Goal: Information Seeking & Learning: Learn about a topic

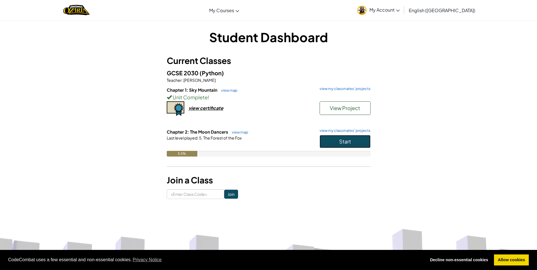
click at [330, 136] on button "Start" at bounding box center [344, 141] width 51 height 13
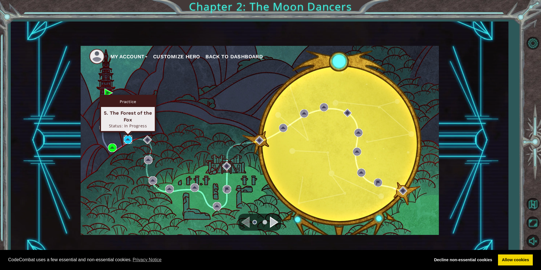
click at [127, 138] on img at bounding box center [128, 139] width 8 height 8
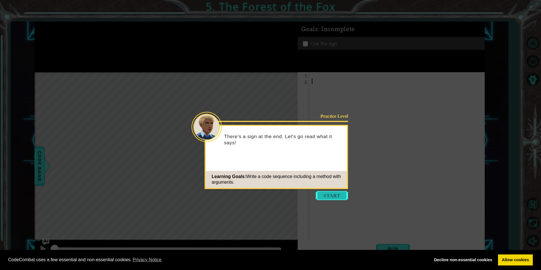
click at [332, 197] on button "Start" at bounding box center [332, 195] width 32 height 9
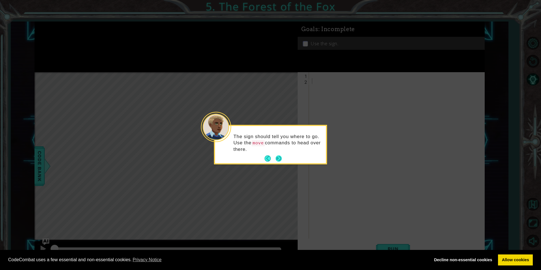
click at [278, 157] on button "Next" at bounding box center [278, 158] width 10 height 10
click at [275, 154] on footer at bounding box center [273, 158] width 17 height 8
click at [276, 160] on button "Next" at bounding box center [278, 157] width 9 height 9
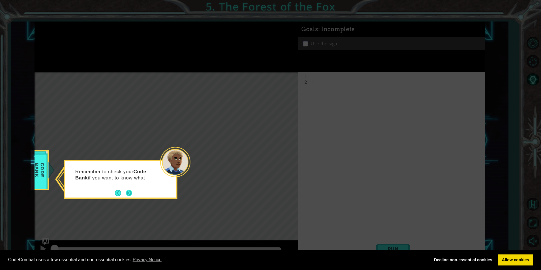
click at [125, 193] on button "Next" at bounding box center [129, 193] width 10 height 10
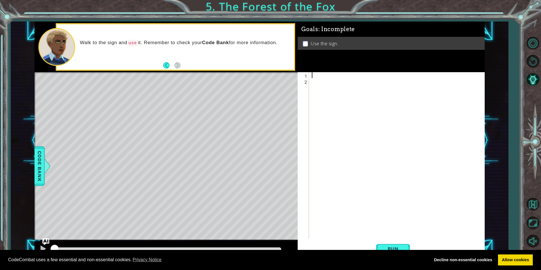
click at [315, 75] on div at bounding box center [398, 161] width 175 height 178
click at [348, 79] on div "hero . moveUp press enter" at bounding box center [361, 89] width 107 height 20
type textarea "hero.moveUp(1)"
click at [315, 84] on div "hero . moveUp ( 1 )" at bounding box center [398, 161] width 175 height 178
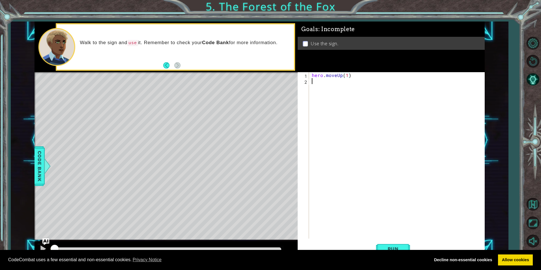
scroll to position [0, 0]
click at [311, 73] on div "hero . moveUp ( 1 )" at bounding box center [398, 161] width 175 height 178
type textarea "hero.moveUp(1)"
click at [311, 73] on div "hero . moveUp ( 1 )" at bounding box center [398, 161] width 175 height 178
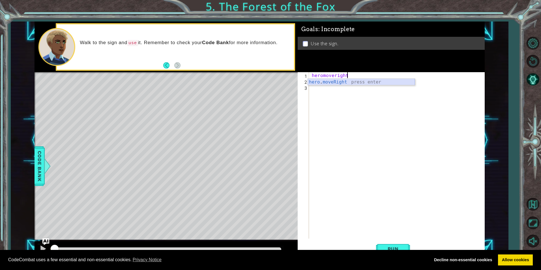
click at [321, 80] on div "hero . moveRight press enter" at bounding box center [361, 89] width 107 height 20
type textarea "hero.moveRight(1)"
click at [313, 88] on div "hero . moveRight ( 1 ) hero . moveUp ( 1 )" at bounding box center [398, 161] width 175 height 178
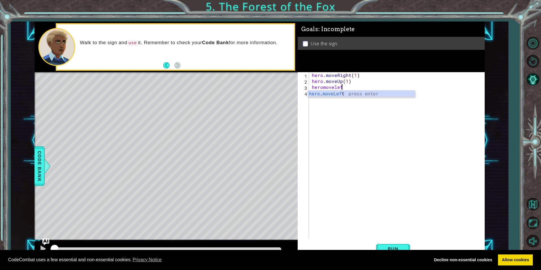
scroll to position [0, 2]
click at [332, 93] on div "hero . moveLeft press enter" at bounding box center [361, 101] width 107 height 20
type textarea "hero.moveLeft(1)"
click at [317, 97] on div "hero . moveRight ( 1 ) hero . moveUp ( 1 ) hero . moveLeft ( 1 )" at bounding box center [398, 161] width 175 height 178
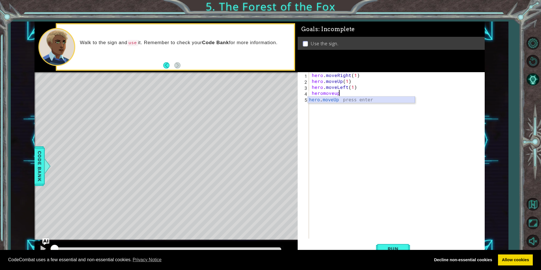
click at [321, 98] on div "hero . moveUp press enter" at bounding box center [361, 106] width 107 height 20
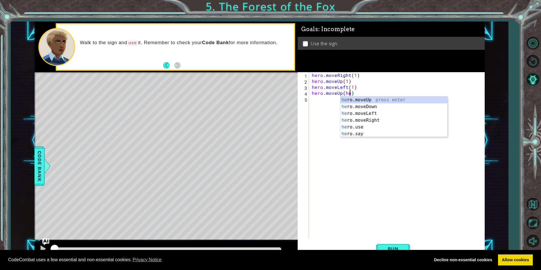
scroll to position [0, 2]
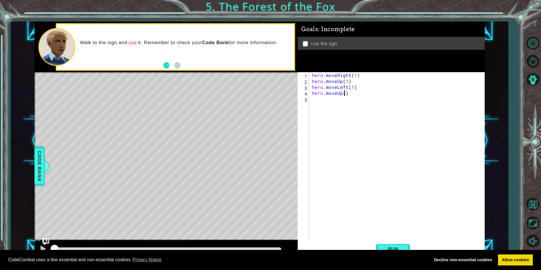
type textarea "hero.moveUp(1)"
click at [316, 102] on div "hero . moveRight ( 1 ) hero . moveUp ( 1 ) hero . moveLeft ( 1 ) hero . moveUp …" at bounding box center [398, 161] width 175 height 178
click at [316, 104] on div "hero . moveRight press enter" at bounding box center [361, 112] width 107 height 20
type textarea "hero.moveRight(2)"
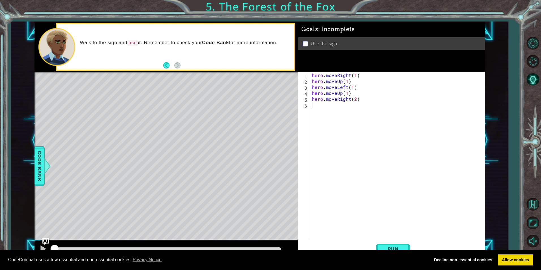
click at [311, 105] on div "hero . moveRight ( 1 ) hero . moveUp ( 1 ) hero . moveLeft ( 1 ) hero . moveUp …" at bounding box center [398, 161] width 175 height 178
click at [343, 109] on div "hero . moveDown press enter" at bounding box center [361, 118] width 107 height 20
type textarea "hero.moveDown(1)"
click at [318, 113] on div "hero . moveRight ( 1 ) hero . moveUp ( 1 ) hero . moveLeft ( 1 ) hero . moveUp …" at bounding box center [398, 161] width 175 height 178
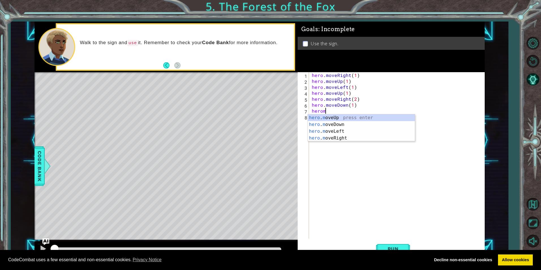
scroll to position [0, 0]
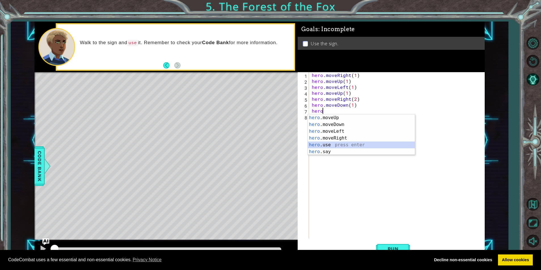
click at [312, 143] on div "hero .moveUp press enter hero .moveDown press enter hero .moveLeft press enter …" at bounding box center [361, 141] width 107 height 54
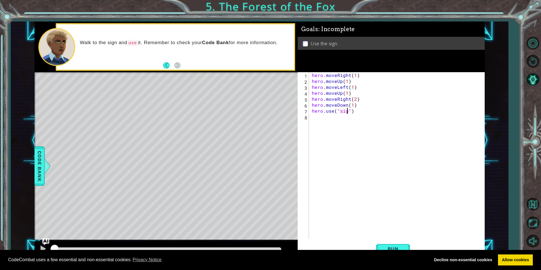
scroll to position [0, 3]
type textarea "hero.use("sign")"
click at [392, 246] on span "Run" at bounding box center [393, 249] width 22 height 6
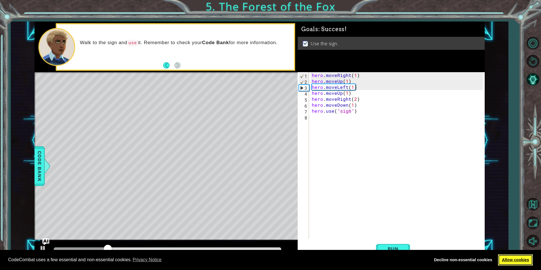
click at [513, 255] on link "Allow cookies" at bounding box center [515, 259] width 35 height 11
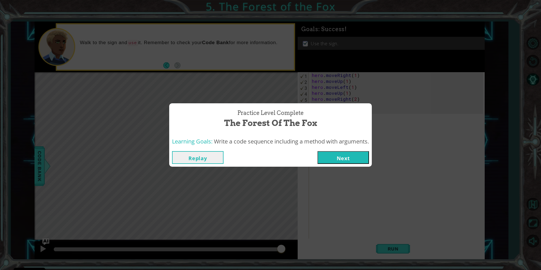
click at [333, 154] on button "Next" at bounding box center [342, 157] width 51 height 13
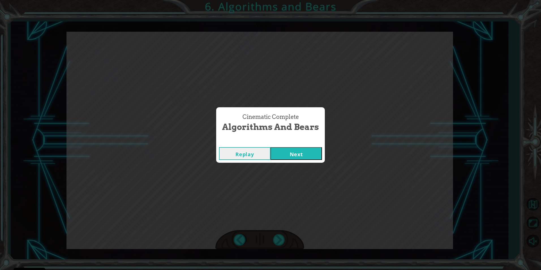
click at [289, 153] on button "Next" at bounding box center [295, 153] width 51 height 13
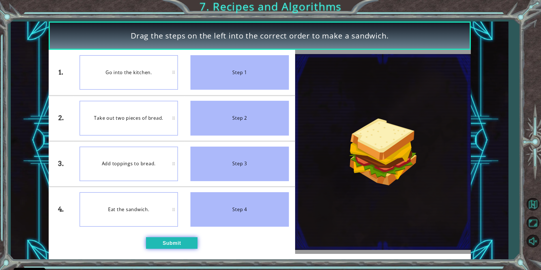
click at [169, 244] on button "Submit" at bounding box center [171, 242] width 51 height 11
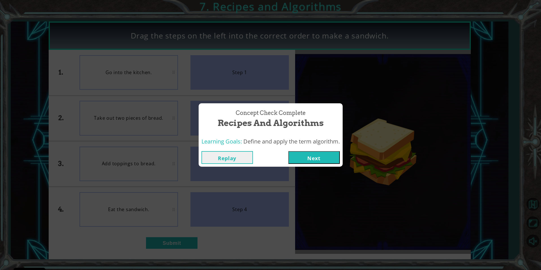
click at [314, 158] on button "Next" at bounding box center [313, 157] width 51 height 13
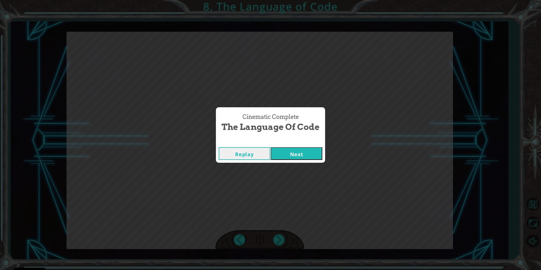
click at [294, 156] on button "Next" at bounding box center [296, 153] width 51 height 13
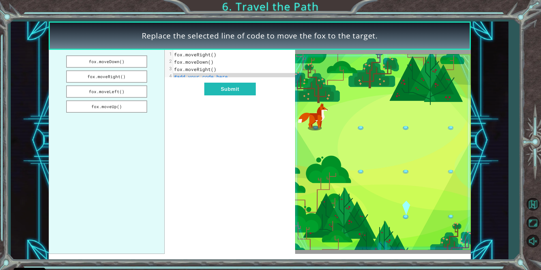
click at [212, 53] on span "fox.moveRight()" at bounding box center [195, 54] width 42 height 6
click at [212, 55] on span "fox.moveRight()" at bounding box center [195, 54] width 42 height 6
drag, startPoint x: 113, startPoint y: 60, endPoint x: 177, endPoint y: 82, distance: 67.7
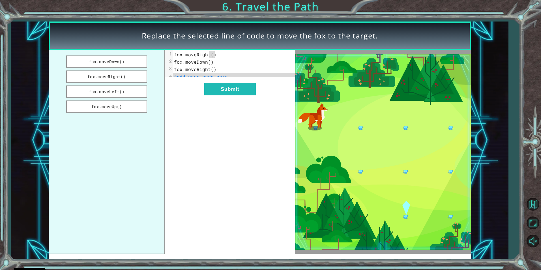
click at [177, 82] on div "fox.moveDown() fox.moveRight() fox.moveLeft() fox.moveUp() x 1 fox.moveRight() …" at bounding box center [172, 152] width 247 height 204
click at [133, 56] on button "fox.moveDown()" at bounding box center [106, 61] width 81 height 12
click at [212, 94] on button "Submit" at bounding box center [229, 89] width 51 height 13
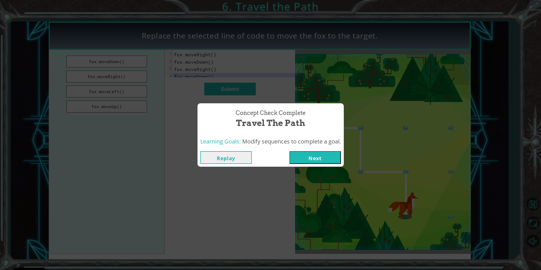
click at [333, 157] on button "Next" at bounding box center [314, 157] width 51 height 13
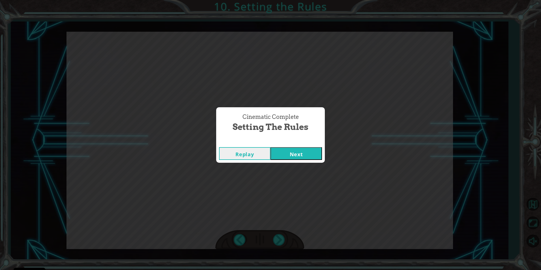
drag, startPoint x: 292, startPoint y: 160, endPoint x: 294, endPoint y: 168, distance: 7.9
click at [294, 168] on div "Cinematic Complete Setting the Rules Replay Next" at bounding box center [270, 135] width 541 height 270
drag, startPoint x: 300, startPoint y: 152, endPoint x: 326, endPoint y: 143, distance: 27.8
click at [306, 149] on button "Next" at bounding box center [295, 153] width 51 height 13
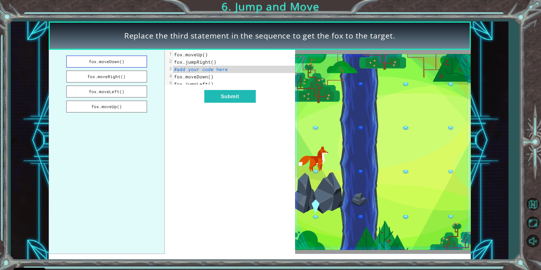
click at [121, 60] on button "fox.moveDown()" at bounding box center [106, 61] width 81 height 12
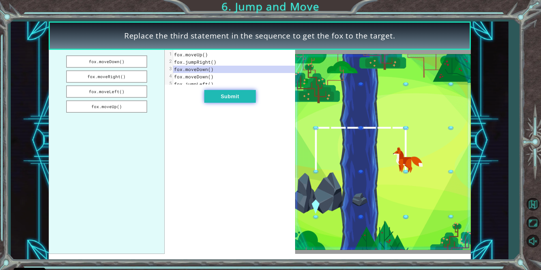
click at [235, 98] on button "Submit" at bounding box center [229, 96] width 51 height 13
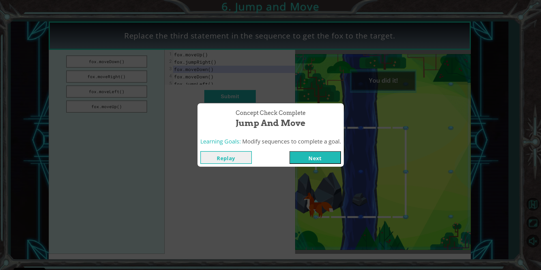
click at [328, 159] on button "Next" at bounding box center [314, 157] width 51 height 13
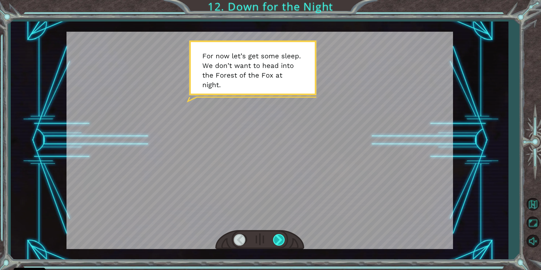
click at [278, 235] on div at bounding box center [279, 240] width 13 height 12
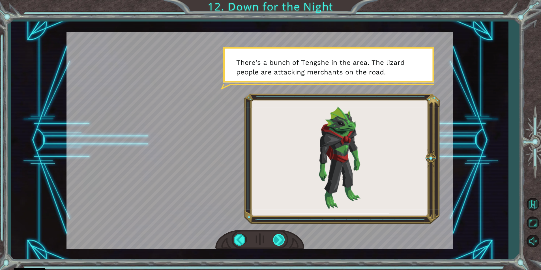
click at [281, 238] on div at bounding box center [279, 240] width 13 height 12
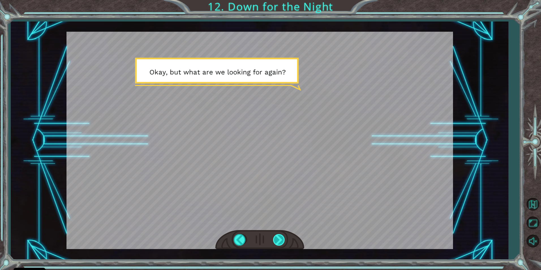
click at [281, 238] on div at bounding box center [279, 240] width 13 height 12
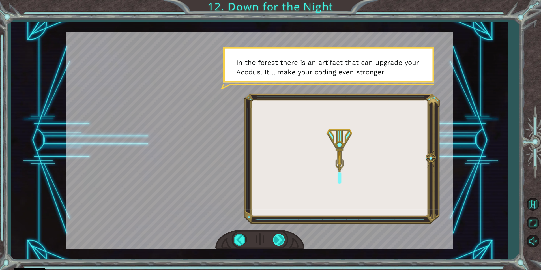
click at [278, 235] on div at bounding box center [279, 240] width 13 height 12
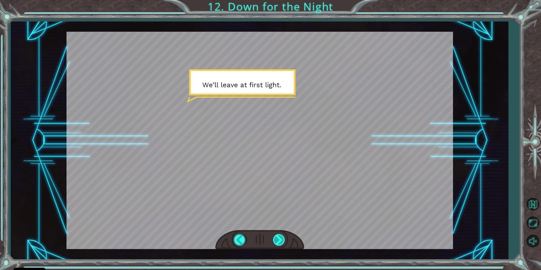
click at [278, 235] on div at bounding box center [279, 240] width 13 height 12
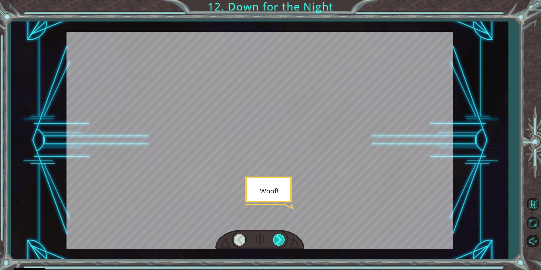
click at [277, 235] on div at bounding box center [279, 240] width 13 height 12
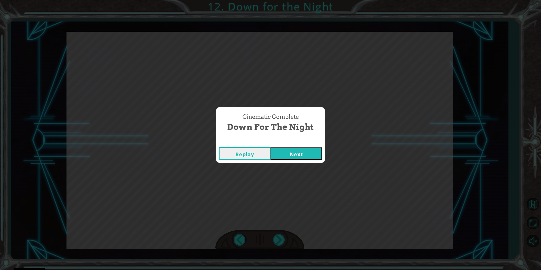
click at [304, 148] on button "Next" at bounding box center [295, 153] width 51 height 13
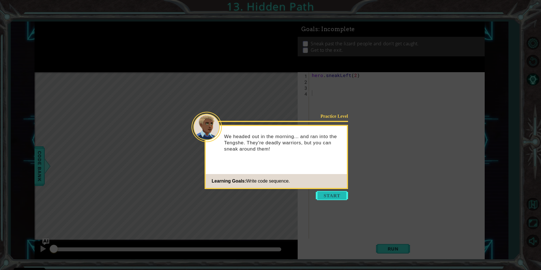
click at [330, 195] on button "Start" at bounding box center [332, 195] width 32 height 9
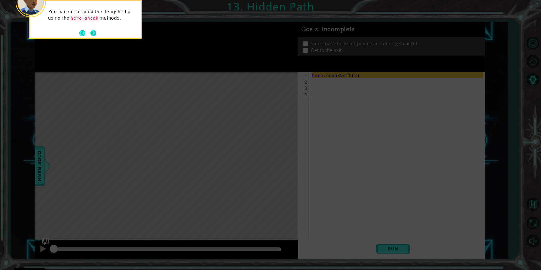
click at [94, 33] on button "Next" at bounding box center [93, 33] width 8 height 8
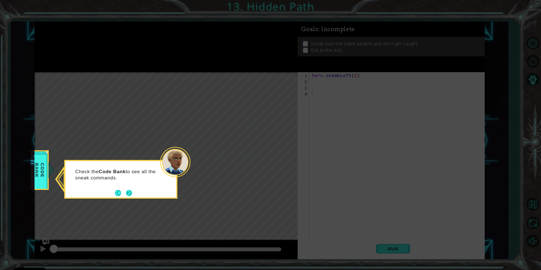
click at [128, 191] on button "Next" at bounding box center [129, 192] width 9 height 9
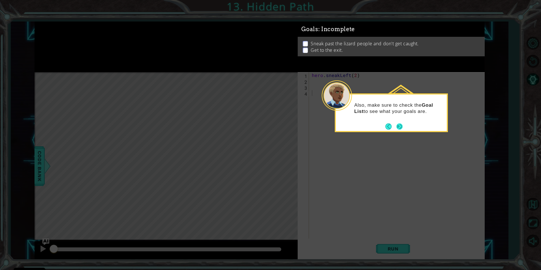
click at [399, 124] on button "Next" at bounding box center [399, 126] width 9 height 9
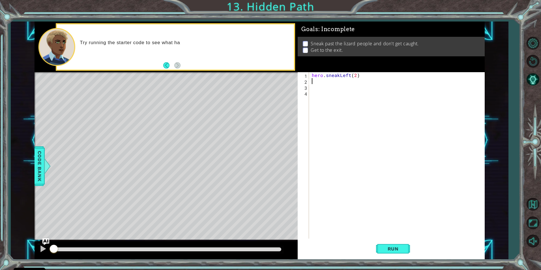
click at [321, 83] on div "hero . sneakLeft ( 2 )" at bounding box center [398, 161] width 175 height 178
click at [319, 85] on div "hero . sneakUp press enter" at bounding box center [361, 95] width 107 height 20
type textarea "hero.sneakUp(2)"
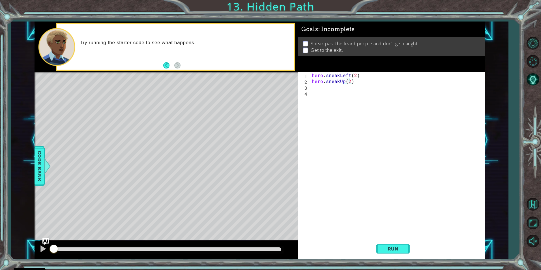
click at [315, 87] on div "hero . sneakLeft ( 2 ) hero . sneakUp ( 2 )" at bounding box center [398, 161] width 175 height 178
click at [341, 93] on div "hero . sneakRi ght press enter" at bounding box center [361, 101] width 107 height 20
type textarea "hero.sneakRight(2)"
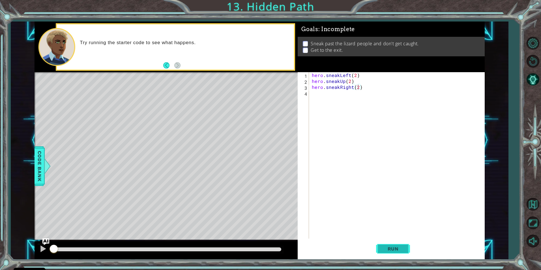
drag, startPoint x: 401, startPoint y: 247, endPoint x: 397, endPoint y: 248, distance: 4.3
click at [397, 248] on span "Run" at bounding box center [393, 249] width 22 height 6
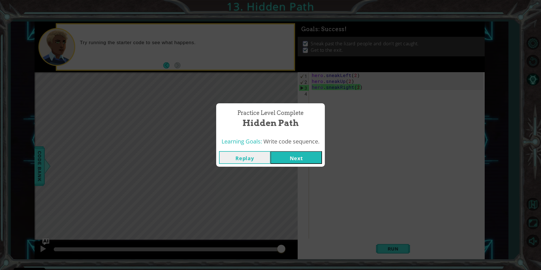
click at [304, 152] on button "Next" at bounding box center [295, 157] width 51 height 13
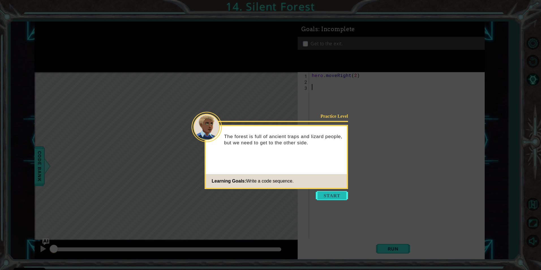
click at [330, 194] on button "Start" at bounding box center [332, 195] width 32 height 9
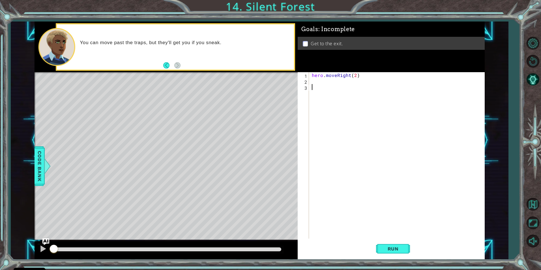
click at [309, 80] on div "1 2 3 hero . moveRight ( 2 ) הההההההההההההההההההההההההההההההההההההההההההההההההה…" at bounding box center [390, 155] width 185 height 166
click at [313, 80] on div "hero . moveRight ( 2 )" at bounding box center [398, 161] width 175 height 178
click at [389, 250] on span "Run" at bounding box center [393, 249] width 22 height 6
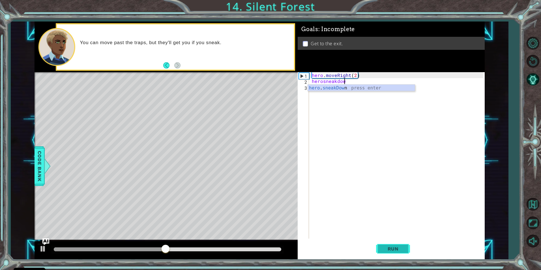
scroll to position [0, 2]
click at [316, 86] on div "hero . sneakDown press enter" at bounding box center [361, 95] width 107 height 20
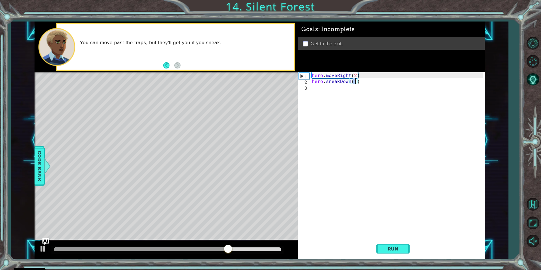
type textarea "hero.sneakDown(1)"
click at [320, 91] on div "hero . moveRight ( 2 ) hero . sneakDown ( 1 )" at bounding box center [398, 161] width 175 height 178
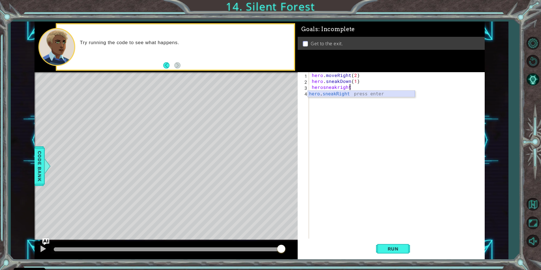
click at [375, 92] on div "hero . sneakRight press enter" at bounding box center [361, 101] width 107 height 20
type textarea "hero.sneakRight(2)"
click at [316, 93] on div "hero . moveRight ( 2 ) hero . sneakDown ( 1 ) hero . sneakRight ( 2 )" at bounding box center [398, 161] width 175 height 178
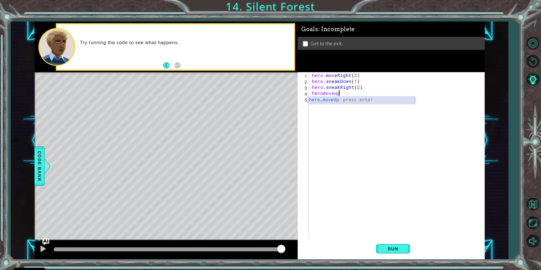
click at [318, 99] on div "hero . moveUp press enter" at bounding box center [361, 106] width 107 height 20
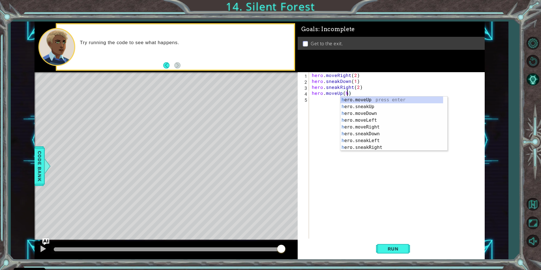
scroll to position [0, 2]
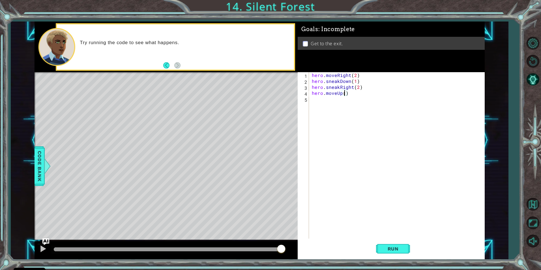
type textarea "hero.moveUp(1)"
click at [316, 100] on div "hero . moveRight ( 2 ) hero . sneakDown ( 1 ) hero . sneakRight ( 2 ) hero . mo…" at bounding box center [398, 161] width 175 height 178
click at [325, 106] on div "hero . moveRight press enter" at bounding box center [361, 112] width 107 height 20
type textarea "hero.moveRight(1)"
click at [384, 248] on span "Run" at bounding box center [393, 249] width 22 height 6
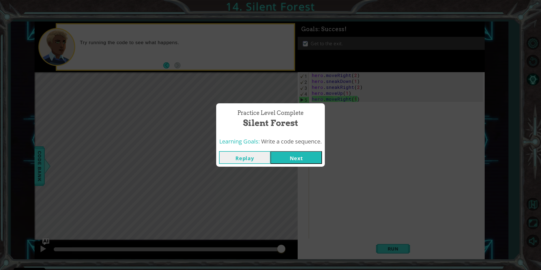
click at [295, 156] on button "Next" at bounding box center [295, 157] width 51 height 13
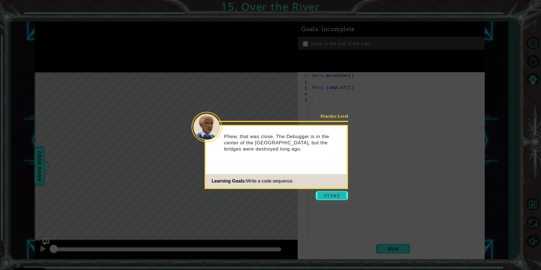
click at [334, 193] on button "Start" at bounding box center [332, 195] width 32 height 9
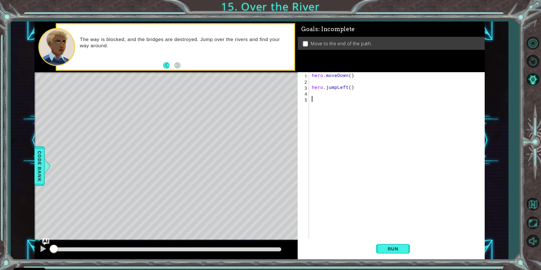
click at [316, 81] on div "hero . moveDown ( ) hero . jumpLeft ( )" at bounding box center [398, 161] width 175 height 178
type textarea "hero.moveDown()"
click at [322, 91] on div "hero . moveDown ( ) hero . jumpLeft ( )" at bounding box center [398, 161] width 175 height 178
click at [318, 86] on div "hero . moveDown ( ) hero . jumpLeft ( )" at bounding box center [398, 161] width 175 height 178
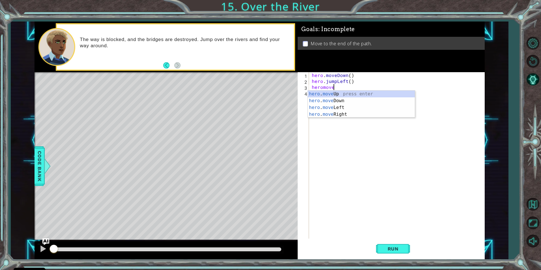
scroll to position [0, 1]
type textarea "hero"
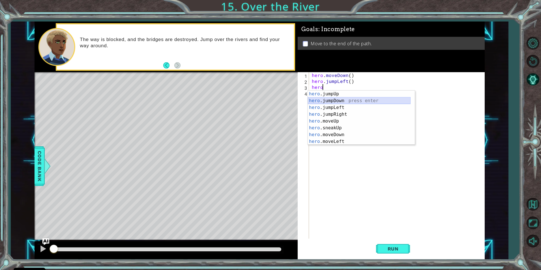
click at [333, 100] on div "hero .jumpUp press enter hero .jumpDown press enter hero .jumpLeft press enter …" at bounding box center [359, 125] width 103 height 68
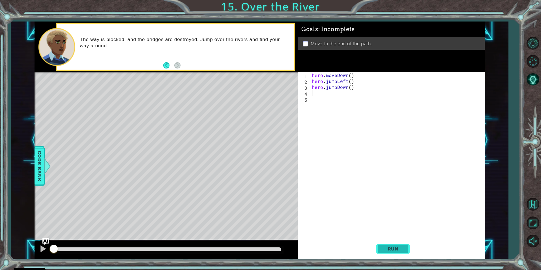
click at [388, 248] on span "Run" at bounding box center [393, 249] width 22 height 6
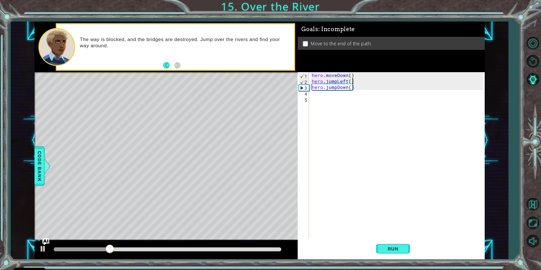
click at [353, 82] on div "hero . moveDown ( ) hero . jumpLeft ( ) hero . jumpDown ( )" at bounding box center [398, 161] width 175 height 178
type textarea "hero.jumpLeft()"
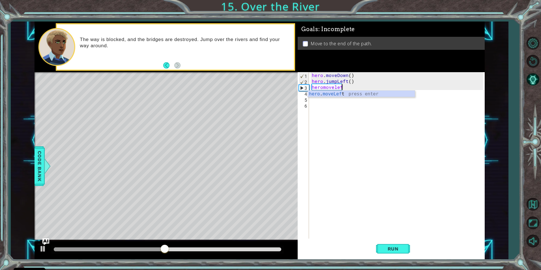
scroll to position [0, 2]
click at [341, 91] on div "hero . moveLeft press enter" at bounding box center [361, 101] width 107 height 20
type textarea "hero.moveLeft(1)"
click at [319, 101] on div "hero . moveDown ( ) hero . jumpLeft ( ) hero . moveLeft ( 1 ) hero . jumpDown (…" at bounding box center [398, 161] width 175 height 178
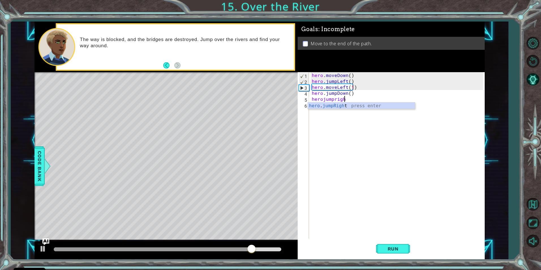
scroll to position [0, 2]
click at [320, 101] on div "hero . moveDown ( ) hero . jumpLeft ( ) hero . moveLeft ( 1 ) hero . jumpDown (…" at bounding box center [398, 161] width 175 height 178
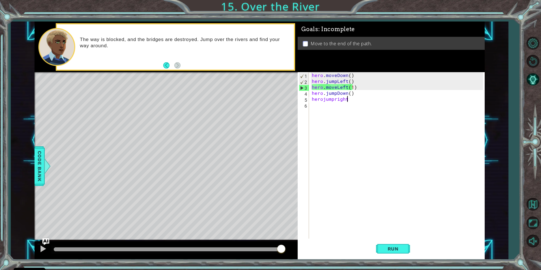
click at [347, 99] on div "hero . moveDown ( ) hero . jumpLeft ( ) hero . moveLeft ( 1 ) hero . jumpDown (…" at bounding box center [398, 161] width 175 height 178
type textarea "herojumprig"
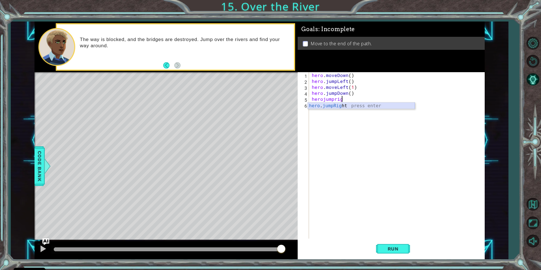
click at [355, 105] on div "hero . jumpRig ht press enter" at bounding box center [361, 112] width 107 height 20
click at [350, 110] on div "hero . moveRight press enter" at bounding box center [361, 118] width 107 height 20
type textarea "hero.moveRight(1)"
click at [392, 247] on span "Run" at bounding box center [393, 249] width 22 height 6
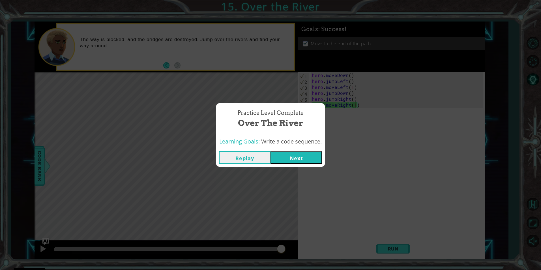
click at [302, 156] on button "Next" at bounding box center [295, 157] width 51 height 13
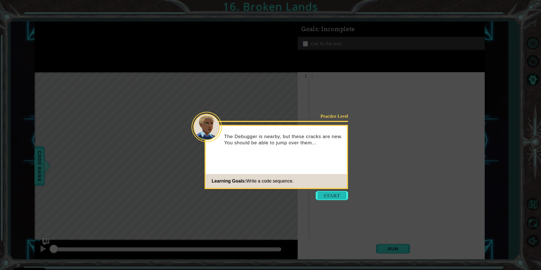
click at [328, 194] on button "Start" at bounding box center [332, 195] width 32 height 9
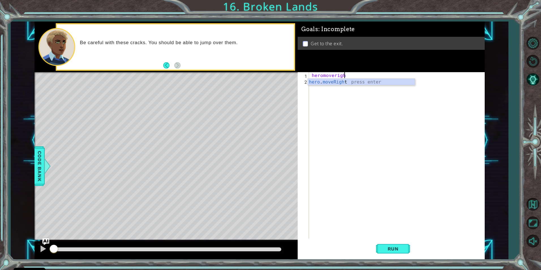
scroll to position [0, 2]
click at [334, 82] on div "hero . moveRight press enter" at bounding box center [361, 89] width 107 height 20
type textarea "hero.moveRight(1)"
click at [318, 84] on div "hero . moveRight ( 1 )" at bounding box center [398, 161] width 175 height 178
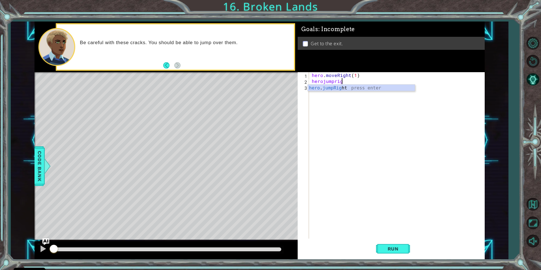
type textarea "herojumpright"
click at [324, 85] on div "hero . jumpRight press enter" at bounding box center [361, 95] width 107 height 20
click at [368, 92] on div "hero . moveRight press enter" at bounding box center [361, 101] width 107 height 20
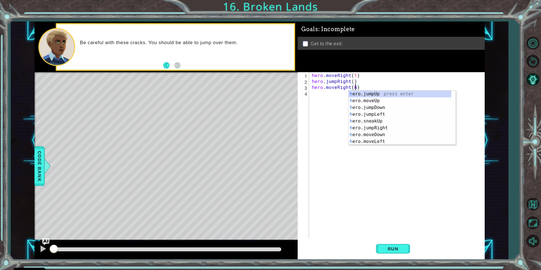
scroll to position [0, 3]
type textarea "hero.moveRight()"
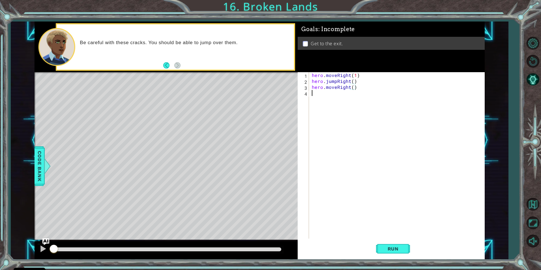
click at [321, 96] on div "hero . moveRight ( 1 ) hero . jumpRight ( ) hero . moveRight ( )" at bounding box center [398, 161] width 175 height 178
type textarea "herojumpup"
click at [319, 98] on div "hero . jumpUp press enter" at bounding box center [361, 106] width 107 height 20
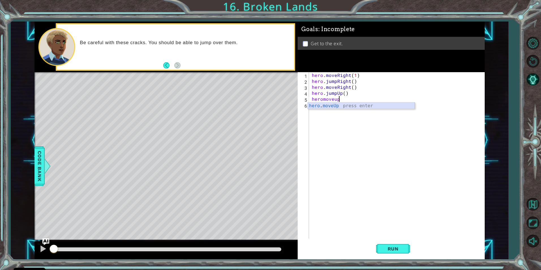
drag, startPoint x: 359, startPoint y: 106, endPoint x: 371, endPoint y: 128, distance: 25.3
click at [357, 106] on div "hero . moveUp press enter" at bounding box center [361, 112] width 107 height 20
type textarea "hero.moveUp(1)"
click at [389, 249] on span "Run" at bounding box center [393, 249] width 22 height 6
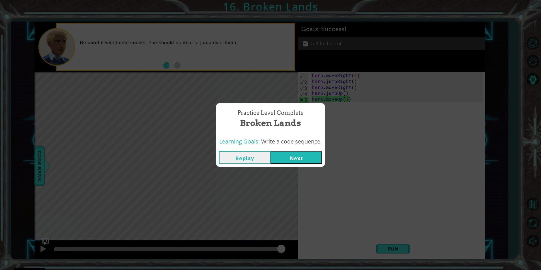
click at [300, 155] on button "Next" at bounding box center [295, 157] width 51 height 13
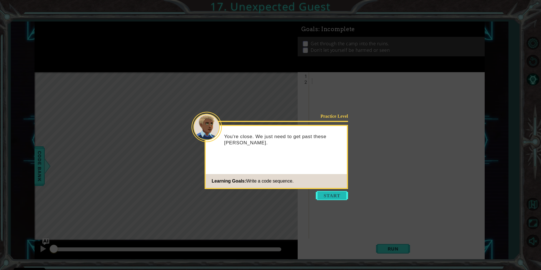
click at [326, 193] on button "Start" at bounding box center [332, 195] width 32 height 9
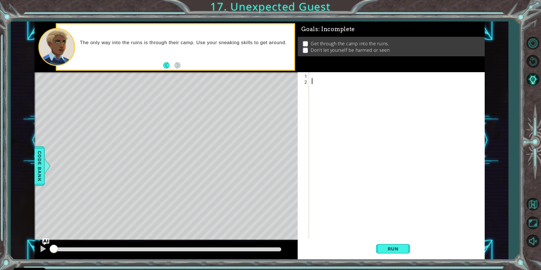
click at [317, 72] on div "Goals : Incomplete Get through the camp into the ruins. Don't let yourself be h…" at bounding box center [391, 47] width 187 height 51
click at [314, 74] on div at bounding box center [398, 161] width 175 height 178
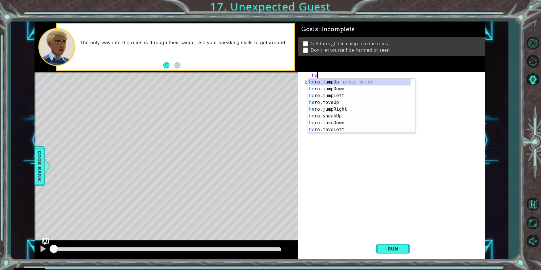
scroll to position [0, 0]
click at [324, 108] on div "hero .jumpUp press enter hero .jumpDown press enter hero .jumpLeft press enter …" at bounding box center [359, 113] width 103 height 68
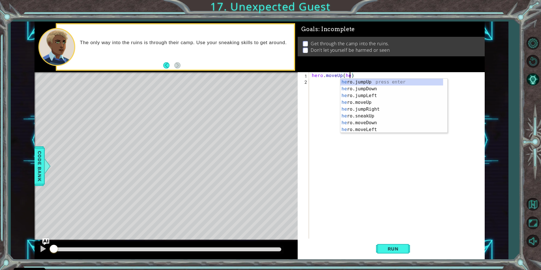
scroll to position [0, 2]
type textarea "hero.moveUp()"
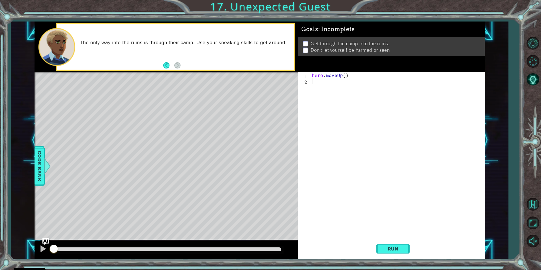
click at [321, 85] on div "hero . moveUp ( )" at bounding box center [398, 161] width 175 height 178
type textarea "herojumpright"
click at [326, 85] on div "hero . jumpRight press enter" at bounding box center [361, 95] width 107 height 20
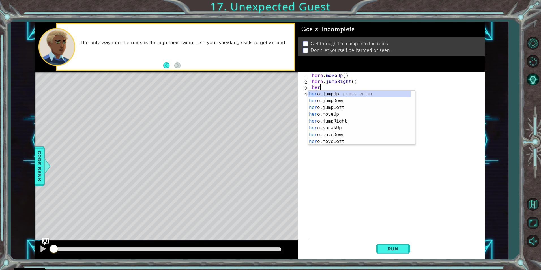
scroll to position [0, 0]
type textarea "hero"
click at [326, 98] on div "hero .jumpUp press enter hero .jumpDown press enter hero .jumpLeft press enter …" at bounding box center [359, 125] width 103 height 68
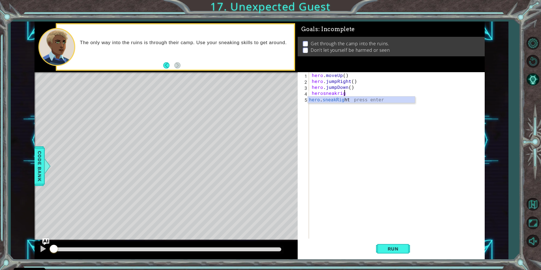
scroll to position [0, 2]
click at [315, 96] on body "Cookie Policy CodeCombat uses a few essential and non-essential cookies. Privac…" at bounding box center [270, 135] width 541 height 270
click at [349, 93] on div "hero . moveUp ( ) hero . jumpRight ( ) hero . jumpDown ( ) herosneakright" at bounding box center [398, 161] width 175 height 178
click at [364, 97] on div "hero . sneakRig ht press enter" at bounding box center [361, 106] width 107 height 20
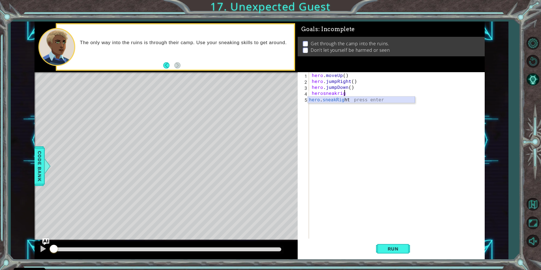
type textarea "hero.sneakRight(1)"
click at [313, 100] on div "hero . moveUp ( ) hero . jumpRight ( ) hero . jumpDown ( ) hero . sneakRight ( …" at bounding box center [398, 161] width 175 height 178
click at [313, 102] on div "hero . sneakUp press enter" at bounding box center [361, 112] width 107 height 20
type textarea "hero.sneakUp(2)"
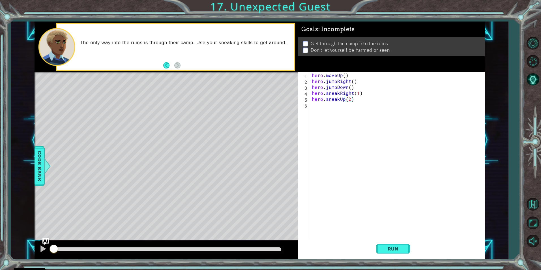
click at [312, 107] on div "hero . moveUp ( ) hero . jumpRight ( ) hero . jumpDown ( ) hero . sneakRight ( …" at bounding box center [398, 161] width 175 height 178
click at [336, 110] on div "hero . sneakRight press enter" at bounding box center [361, 118] width 107 height 20
type textarea "hero.sneakRight(2)"
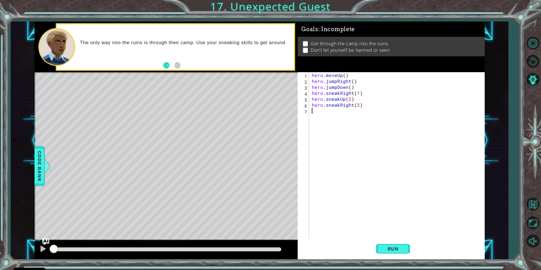
click at [323, 112] on div "hero . moveUp ( ) hero . jumpRight ( ) hero . jumpDown ( ) hero . sneakRight ( …" at bounding box center [398, 161] width 175 height 178
click at [317, 115] on div "hero . sneakDown press enter" at bounding box center [361, 124] width 107 height 20
type textarea "hero.sneakDown(2)"
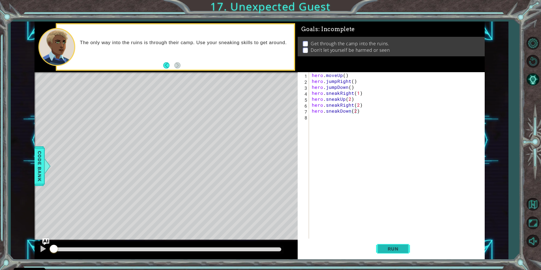
click at [397, 249] on span "Run" at bounding box center [393, 249] width 22 height 6
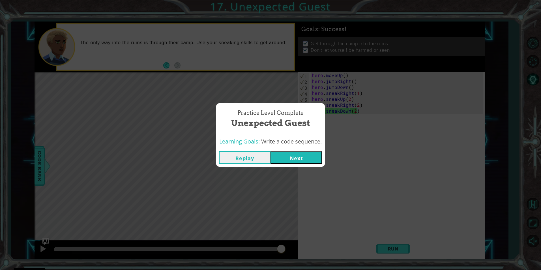
click at [291, 156] on button "Next" at bounding box center [295, 157] width 51 height 13
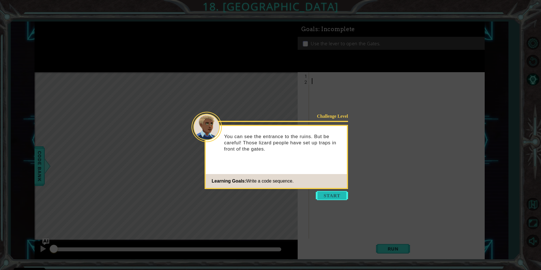
click at [326, 193] on button "Start" at bounding box center [332, 195] width 32 height 9
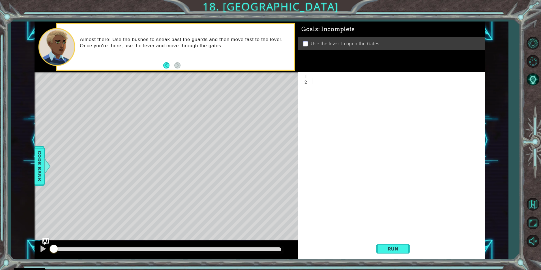
click at [319, 72] on div "Goals : Incomplete Use the lever to open the Gates." at bounding box center [391, 47] width 187 height 51
click at [310, 78] on div "1 2 ההההההההההההההההההההההההההההההההההההההההההההההההההההההההההההההההההההההההההה…" at bounding box center [390, 155] width 185 height 166
click at [310, 75] on div "1 2 ההההההההההההההההההההההההההההההההההההההההההההההההההההההההההההההההההההההההההה…" at bounding box center [390, 155] width 185 height 166
click at [311, 74] on div at bounding box center [398, 161] width 175 height 178
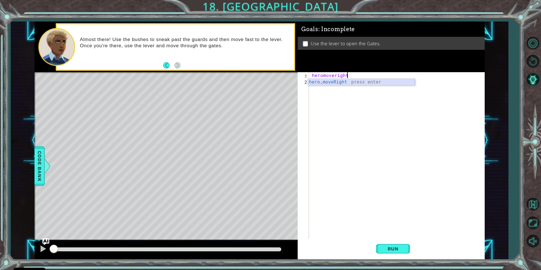
click at [346, 80] on div "hero . moveRight press enter" at bounding box center [361, 89] width 107 height 20
type textarea "hero.moveRight(1)"
click at [319, 86] on div "hero . moveRight ( 1 )" at bounding box center [398, 161] width 175 height 178
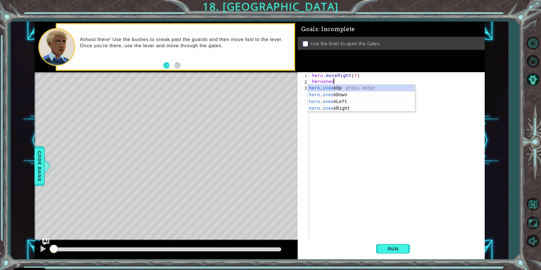
scroll to position [0, 1]
click at [334, 85] on div "hero . sneak Up press enter hero . sneak Down press enter hero . sneak Left pre…" at bounding box center [361, 105] width 107 height 41
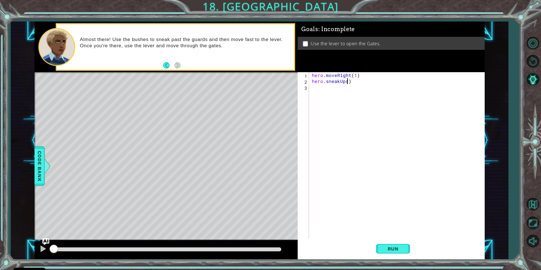
type textarea "hero.sneakUp(2)"
click at [324, 93] on div "hero . moveRight ( 1 ) hero . sneakUp ( 2 )" at bounding box center [398, 161] width 175 height 178
click at [325, 91] on div "hero . sneakRight press enter" at bounding box center [361, 101] width 107 height 20
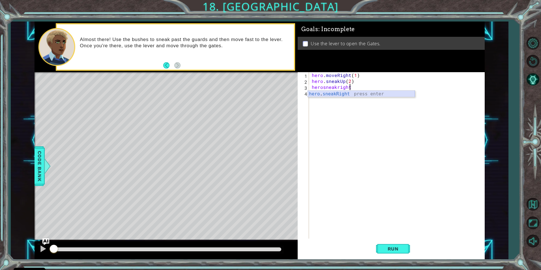
type textarea "hero.sneakRight(1)"
click at [313, 95] on div "hero . moveRight ( 1 ) hero . sneakUp ( 2 ) hero . sneakRight ( 1 )" at bounding box center [398, 161] width 175 height 178
click at [334, 98] on div "hero . sneakUp press enter" at bounding box center [361, 106] width 107 height 20
type textarea "hero.sneakUp(1)"
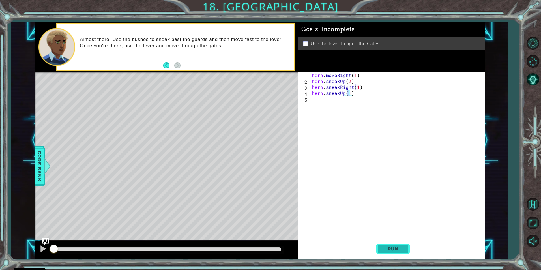
click at [390, 245] on button "Run" at bounding box center [393, 248] width 34 height 19
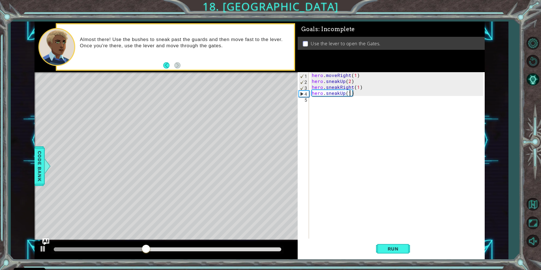
click at [318, 99] on div "hero . moveRight ( 1 ) hero . sneakUp ( 2 ) hero . sneakRight ( 1 ) hero . snea…" at bounding box center [398, 161] width 175 height 178
click at [315, 102] on div "hero . moveRight ( 1 ) hero . sneakUp ( 2 ) hero . sneakRight ( 1 ) hero . snea…" at bounding box center [398, 161] width 175 height 178
click at [346, 99] on div "hero . moveRight ( 1 ) hero . sneakUp ( 2 ) hero . sneakRight ( 1 ) hero . snea…" at bounding box center [398, 161] width 175 height 178
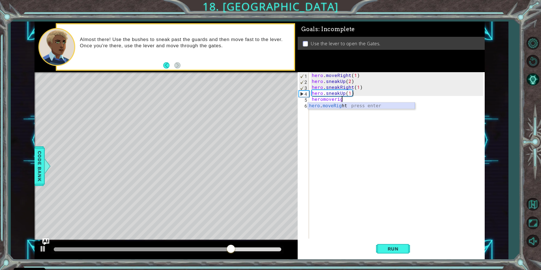
click at [375, 105] on div "hero . moveRig ht press enter" at bounding box center [361, 112] width 107 height 20
type textarea "hero.moveRight(2)"
click at [318, 106] on div "hero . moveRight ( 1 ) hero . sneakUp ( 2 ) hero . sneakRight ( 1 ) hero . snea…" at bounding box center [398, 161] width 175 height 178
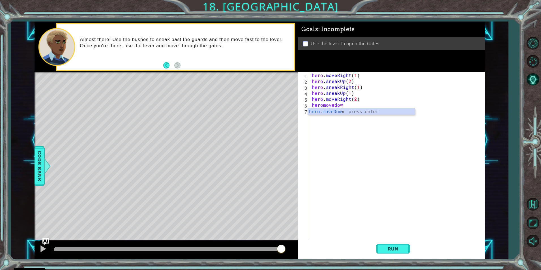
scroll to position [0, 2]
click at [328, 111] on div "hero . moveDown press enter" at bounding box center [361, 118] width 107 height 20
type textarea "hero.moveDown(1)"
click at [313, 113] on div "hero . moveRight ( 1 ) hero . sneakUp ( 2 ) hero . sneakRight ( 1 ) hero . snea…" at bounding box center [398, 161] width 175 height 178
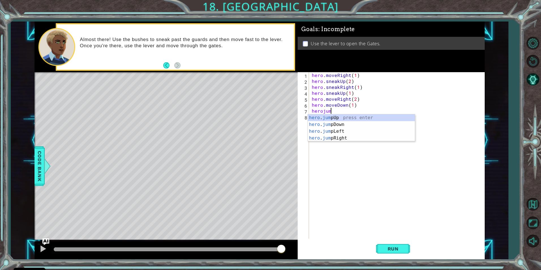
type textarea "herojumo"
click at [316, 116] on div "hero . jum pD o wn press enter" at bounding box center [361, 124] width 107 height 20
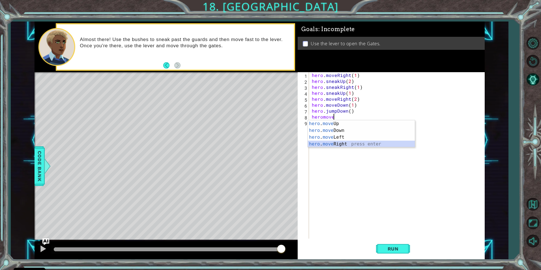
click at [315, 144] on div "hero . move Up press enter hero . move Down press enter hero . move Left press …" at bounding box center [361, 140] width 107 height 41
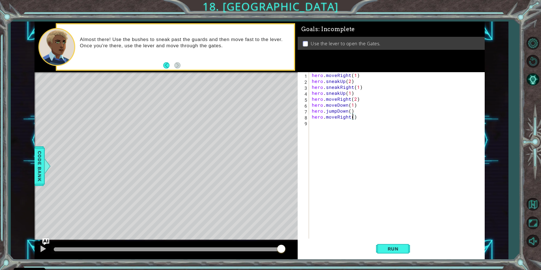
type textarea "hero.moveRight(2)"
click at [320, 124] on div "hero . moveRight ( 1 ) hero . sneakUp ( 2 ) hero . sneakRight ( 1 ) hero . snea…" at bounding box center [398, 161] width 175 height 178
click at [325, 128] on div "hero . moveUp press enter" at bounding box center [363, 136] width 107 height 20
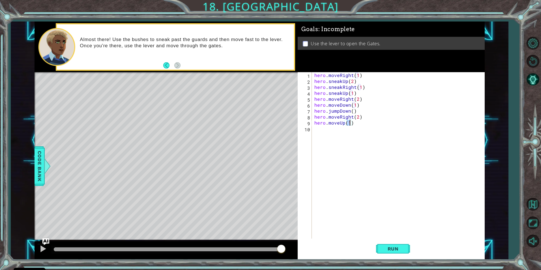
click at [338, 121] on div "hero . moveRight ( 1 ) hero . sneakUp ( 2 ) hero . sneakRight ( 1 ) hero . snea…" at bounding box center [399, 161] width 172 height 178
click at [338, 123] on div "hero . moveRight ( 1 ) hero . sneakUp ( 2 ) hero . sneakRight ( 1 ) hero . snea…" at bounding box center [399, 161] width 172 height 178
click at [339, 123] on div "hero . moveRight ( 1 ) hero . sneakUp ( 2 ) hero . sneakRight ( 1 ) hero . snea…" at bounding box center [399, 161] width 172 height 178
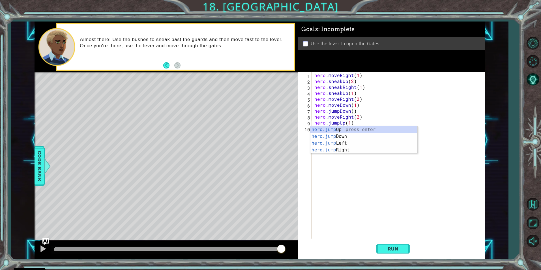
scroll to position [0, 2]
drag, startPoint x: 350, startPoint y: 127, endPoint x: 348, endPoint y: 132, distance: 5.5
click at [348, 132] on div "hero.jump Up press enter hero.jump Down press enter hero.jump Left press enter …" at bounding box center [363, 146] width 107 height 41
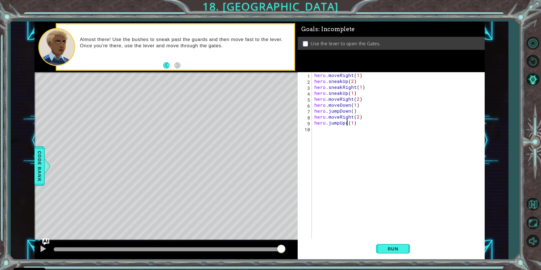
type textarea "hero.jumpUp(1)"
click at [323, 154] on div "hero . moveRight ( 1 ) hero . sneakUp ( 2 ) hero . sneakRight ( 1 ) hero . snea…" at bounding box center [399, 161] width 172 height 178
click at [324, 132] on div "hero . moveUp press enter" at bounding box center [363, 142] width 107 height 20
type textarea "hero.moveUp(1)"
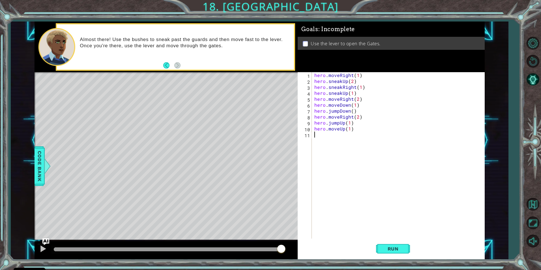
click at [316, 135] on div "hero . moveRight ( 1 ) hero . sneakUp ( 2 ) hero . sneakRight ( 1 ) hero . snea…" at bounding box center [399, 161] width 172 height 178
click at [319, 140] on div "hero . use press enter" at bounding box center [363, 148] width 107 height 20
type textarea "hero.use("lever")"
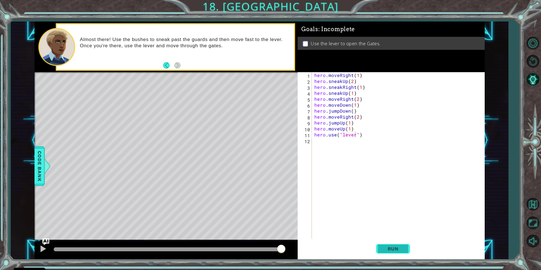
click at [393, 245] on button "Run" at bounding box center [393, 248] width 34 height 19
